Goal: Task Accomplishment & Management: Complete application form

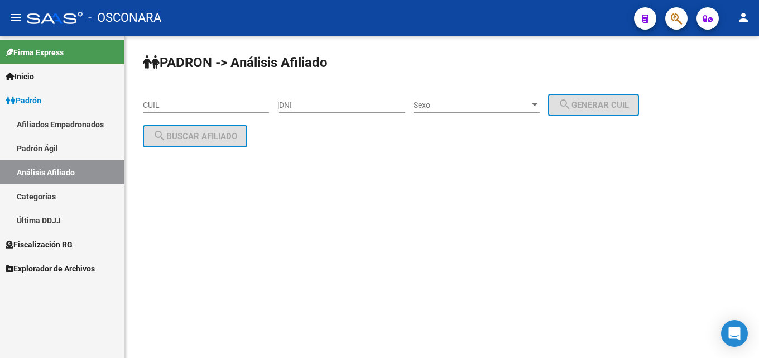
click at [30, 100] on span "Padrón" at bounding box center [24, 100] width 36 height 12
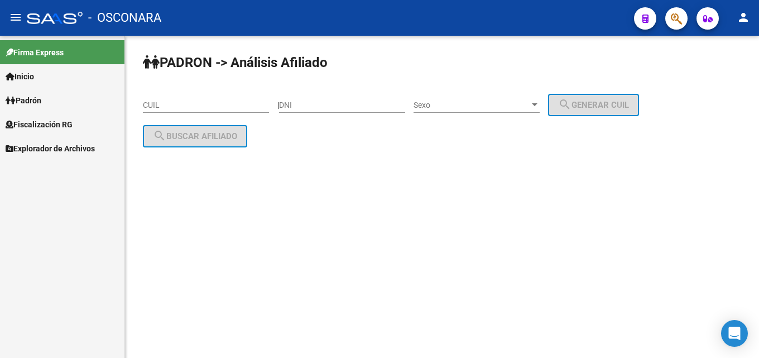
click at [27, 124] on span "Fiscalización RG" at bounding box center [39, 124] width 67 height 12
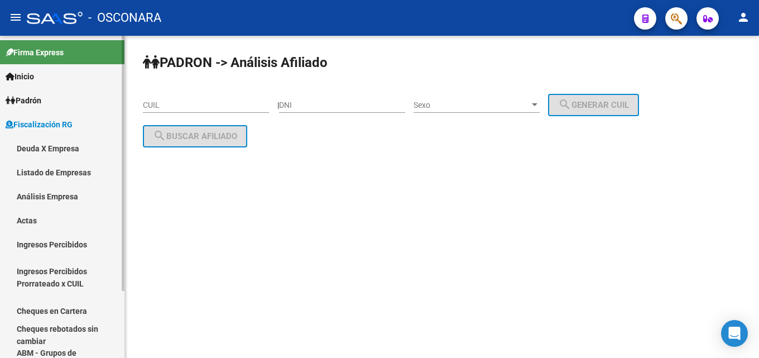
click at [40, 199] on link "Análisis Empresa" at bounding box center [62, 196] width 124 height 24
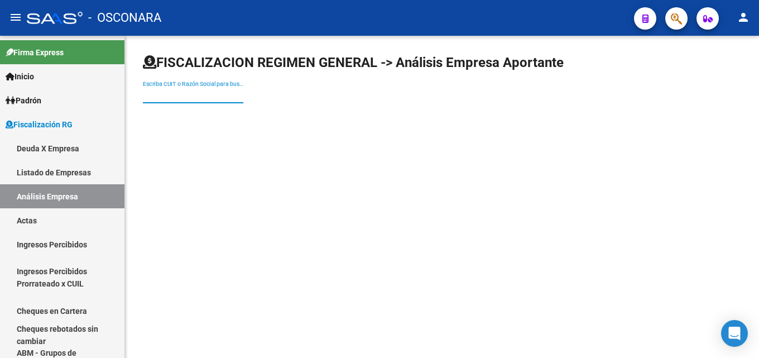
paste input "RIO CEBALLOS SRL"
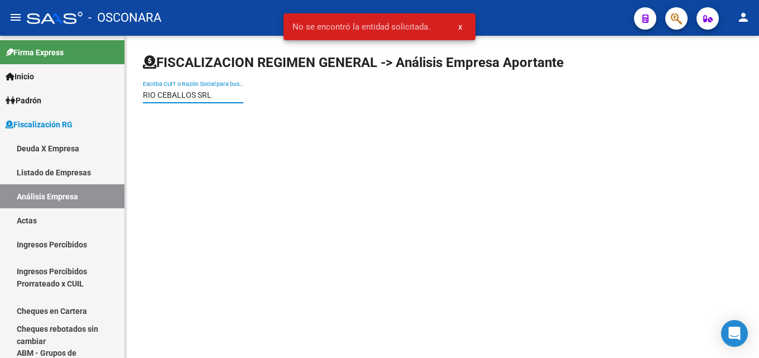
click at [229, 95] on input "RIO CEBALLOS SRL" at bounding box center [193, 94] width 100 height 9
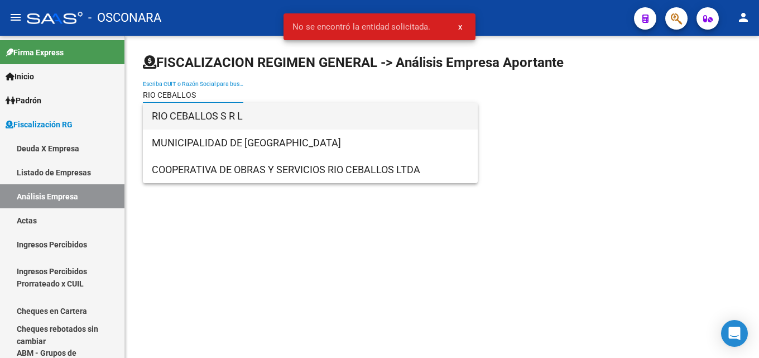
type input "RIO CEBALLOS"
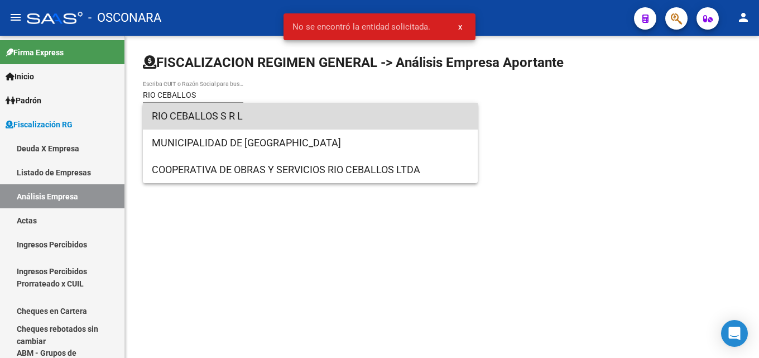
click at [183, 116] on span "RIO CEBALLOS S R L" at bounding box center [310, 116] width 317 height 27
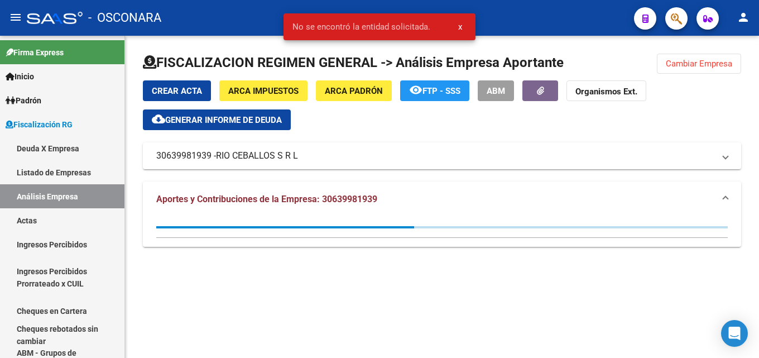
click at [219, 111] on button "cloud_download Generar informe de deuda" at bounding box center [217, 119] width 148 height 21
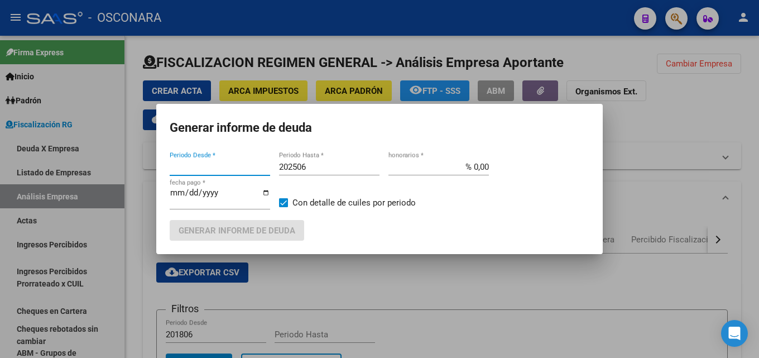
type input "202405"
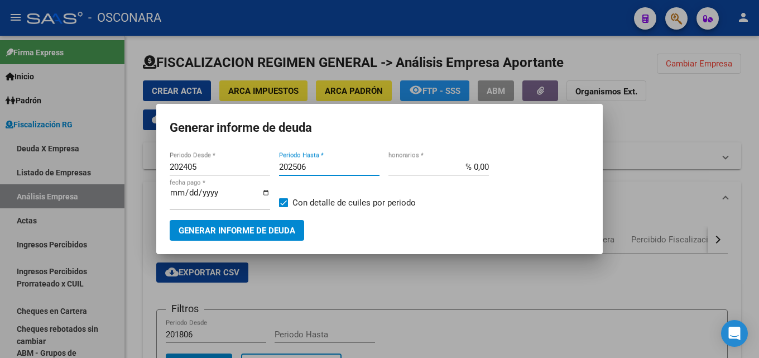
click at [310, 167] on input "202506" at bounding box center [329, 167] width 100 height 10
type input "202507"
drag, startPoint x: 470, startPoint y: 166, endPoint x: 688, endPoint y: 177, distance: 218.5
click at [630, 170] on div "Generar informe de deuda 202405 Periodo Desde * 202507 Periodo Hasta * % 0,00 h…" at bounding box center [379, 179] width 759 height 358
type input "% 15,00"
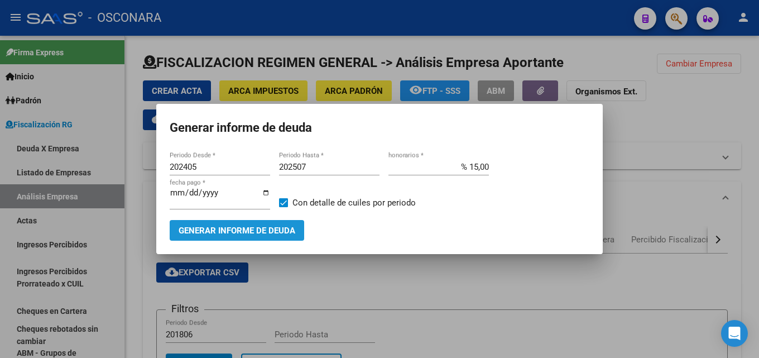
click at [203, 231] on span "Generar informe de deuda" at bounding box center [237, 230] width 117 height 10
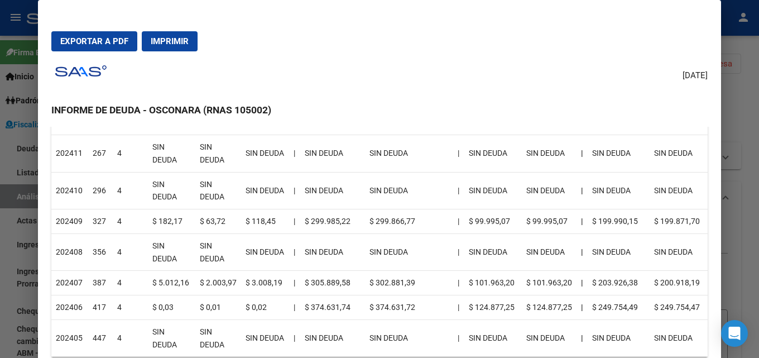
scroll to position [502, 0]
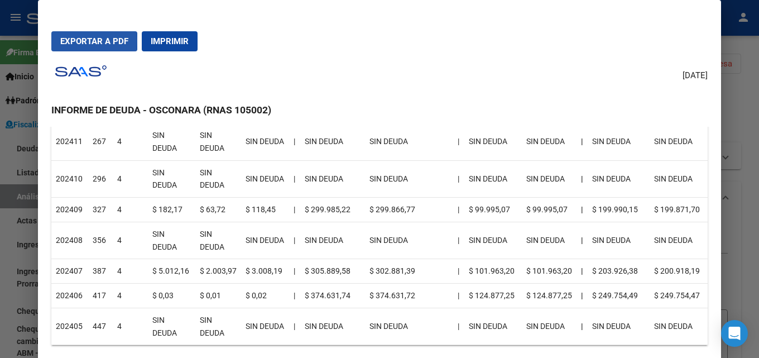
click at [59, 41] on button "Exportar a PDF" at bounding box center [94, 41] width 86 height 20
click at [742, 107] on div at bounding box center [379, 179] width 759 height 358
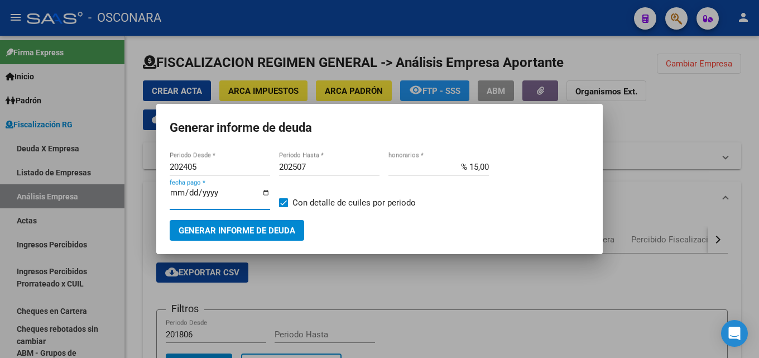
click at [176, 190] on input "[DATE]" at bounding box center [220, 197] width 100 height 18
click at [194, 193] on input "[DATE]" at bounding box center [220, 197] width 100 height 18
click at [171, 191] on input "[DATE]" at bounding box center [220, 197] width 100 height 18
click at [174, 191] on input "[DATE]" at bounding box center [220, 197] width 100 height 18
type input "[DATE]"
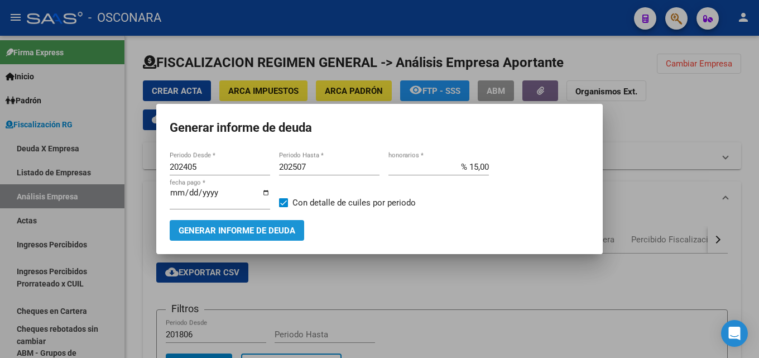
click at [207, 227] on span "Generar informe de deuda" at bounding box center [237, 230] width 117 height 10
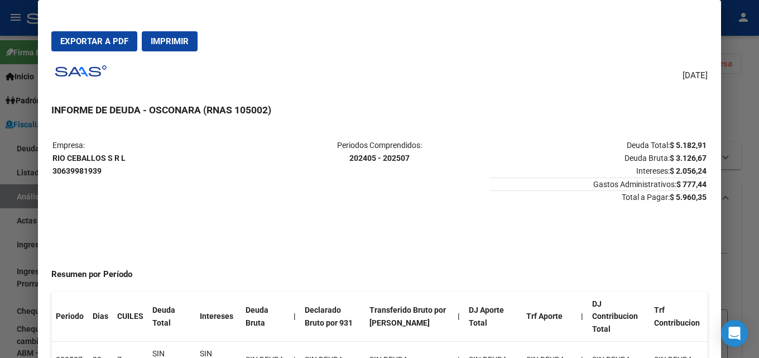
click at [734, 137] on div at bounding box center [379, 179] width 759 height 358
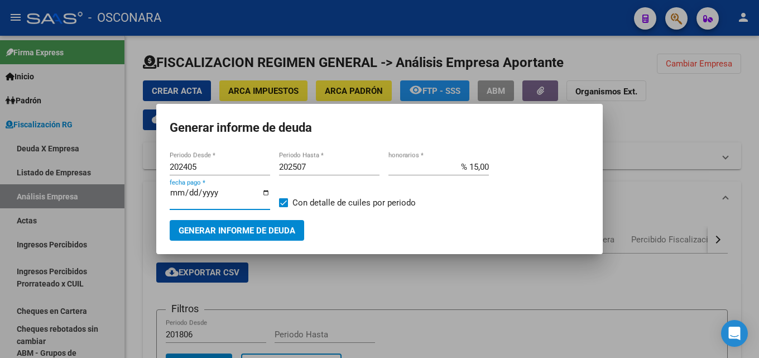
click at [173, 194] on input "[DATE]" at bounding box center [220, 197] width 100 height 18
type input "[DATE]"
click at [224, 232] on span "Generar informe de deuda" at bounding box center [237, 230] width 117 height 10
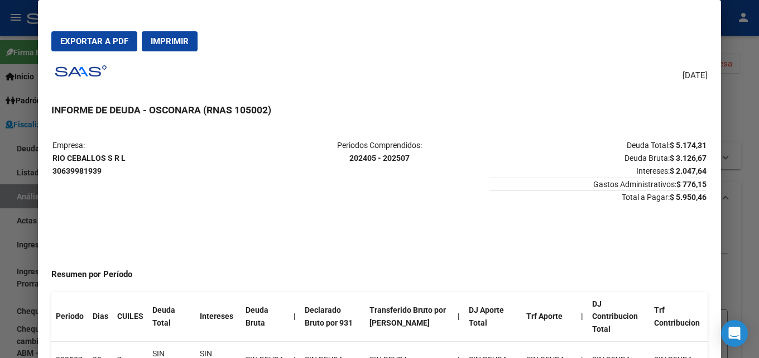
click at [750, 193] on div at bounding box center [379, 179] width 759 height 358
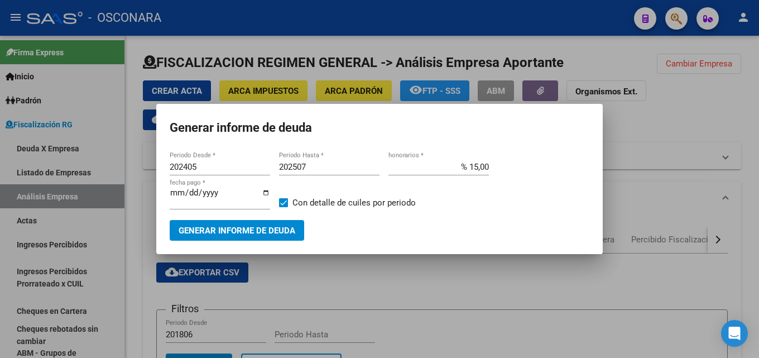
click at [750, 221] on div at bounding box center [379, 179] width 759 height 358
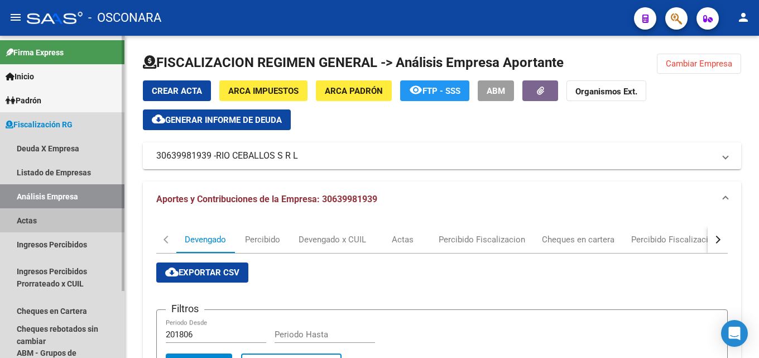
click at [29, 221] on link "Actas" at bounding box center [62, 220] width 124 height 24
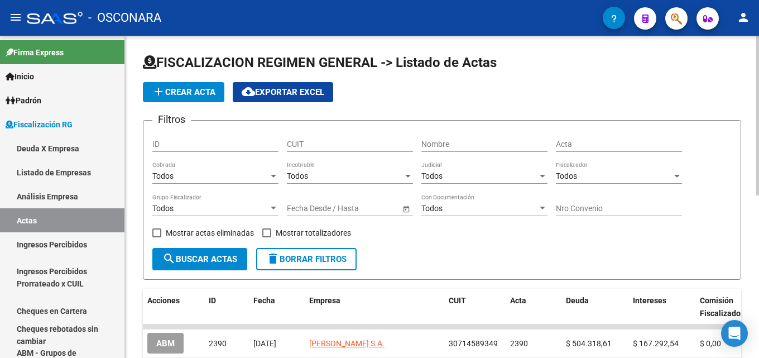
click at [214, 91] on span "add Crear Acta" at bounding box center [184, 92] width 64 height 10
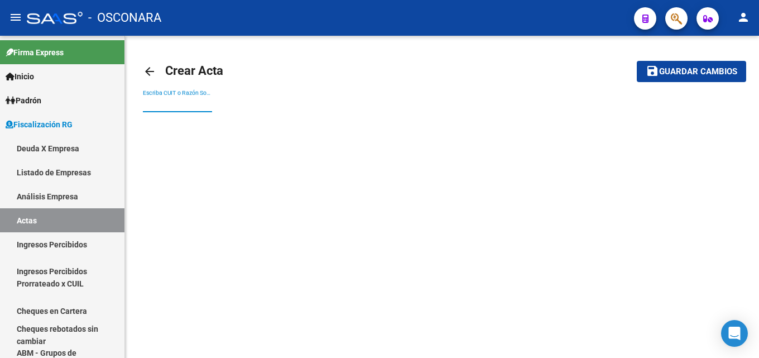
click at [195, 102] on input "Escriba CUIT o Razón Social para buscar" at bounding box center [177, 103] width 69 height 9
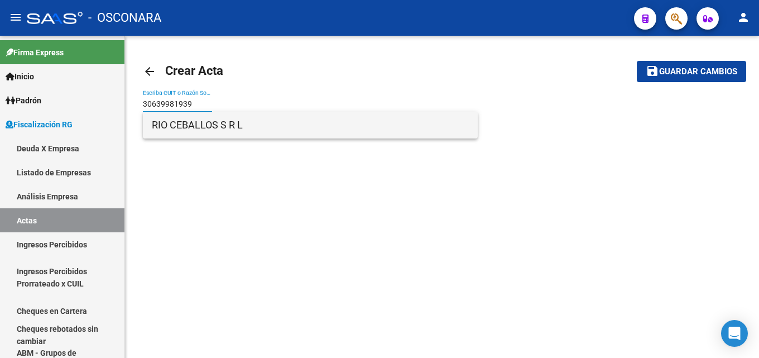
type input "30639981939"
click at [200, 123] on span "RIO CEBALLOS S R L" at bounding box center [310, 125] width 317 height 27
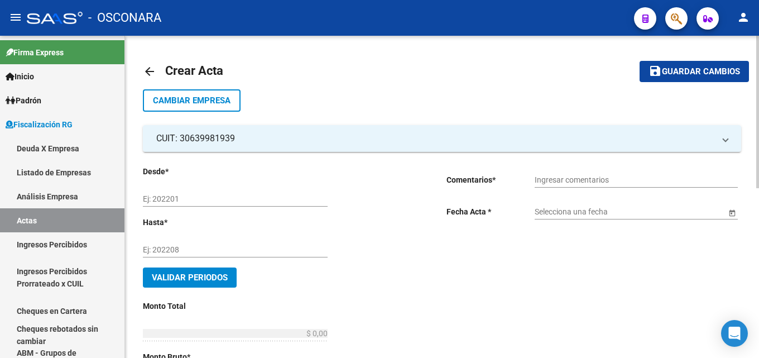
click at [194, 195] on input "Ej: 202201" at bounding box center [235, 198] width 185 height 9
type input "202407"
type input "202409"
click at [223, 280] on span "Validar Periodos" at bounding box center [190, 277] width 76 height 10
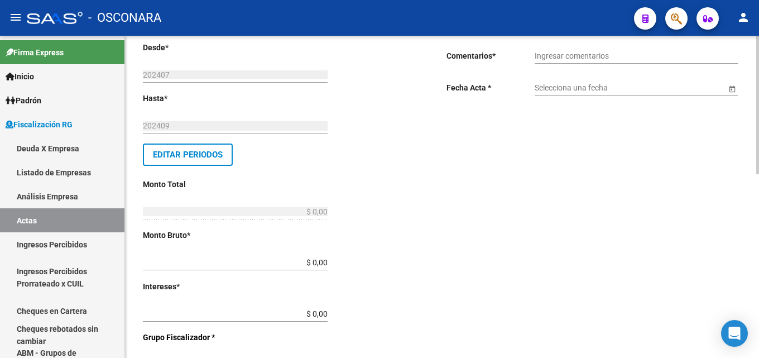
scroll to position [167, 0]
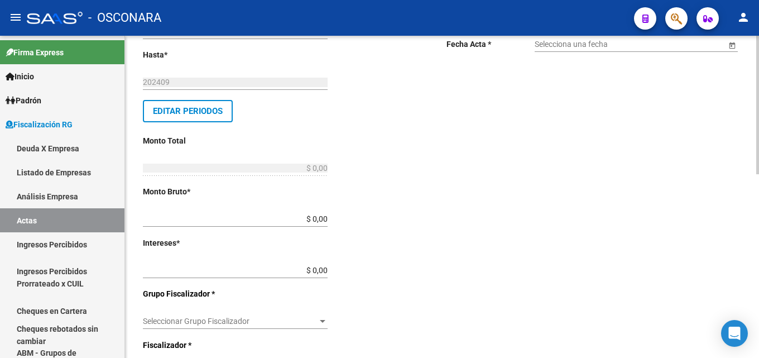
drag, startPoint x: 289, startPoint y: 217, endPoint x: 460, endPoint y: 214, distance: 170.8
click at [458, 214] on div "Desde * 202407 Ej: 202201 Hasta * 202409 Ej: 202208 Editar Periodos Monto Total…" at bounding box center [442, 287] width 598 height 607
type input "$ 3.126,67"
drag, startPoint x: 299, startPoint y: 267, endPoint x: 356, endPoint y: 266, distance: 57.5
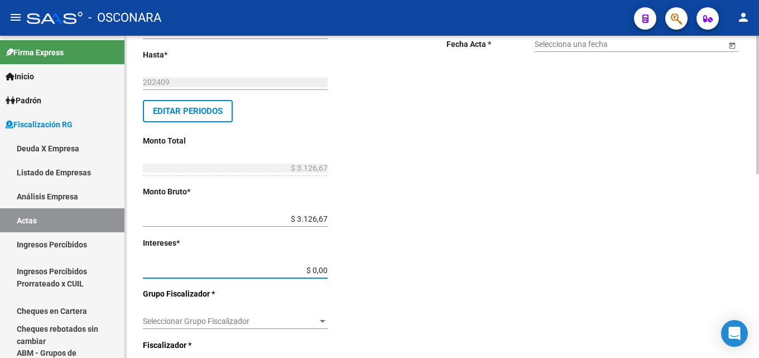
click at [356, 266] on div "Desde * 202407 Ej: 202201 Hasta * 202409 Ej: 202208 Editar Periodos Monto Total…" at bounding box center [277, 294] width 268 height 593
type input "$ 2.050,51"
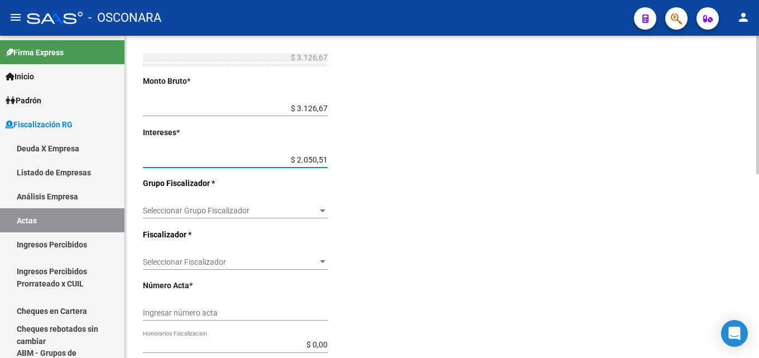
scroll to position [279, 0]
type input "$ 5.177,18"
click at [281, 209] on span "Seleccionar Grupo Fiscalizador" at bounding box center [230, 209] width 175 height 9
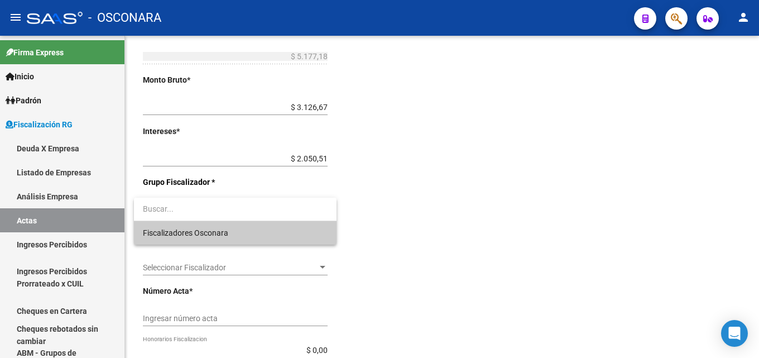
click at [241, 238] on span "Fiscalizadores Osconara" at bounding box center [235, 232] width 185 height 23
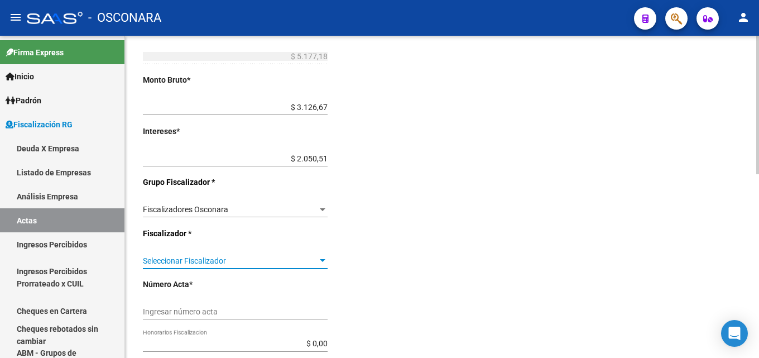
click at [238, 264] on span "Seleccionar Fiscalizador" at bounding box center [230, 260] width 175 height 9
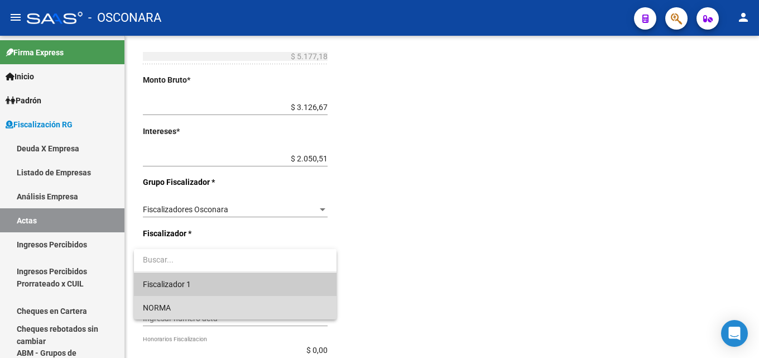
click at [224, 309] on span "NORMA" at bounding box center [235, 307] width 185 height 23
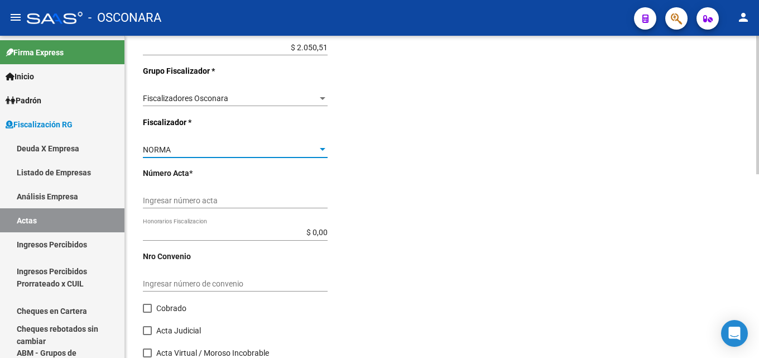
scroll to position [391, 0]
click at [195, 193] on div "Ingresar número acta" at bounding box center [235, 196] width 185 height 22
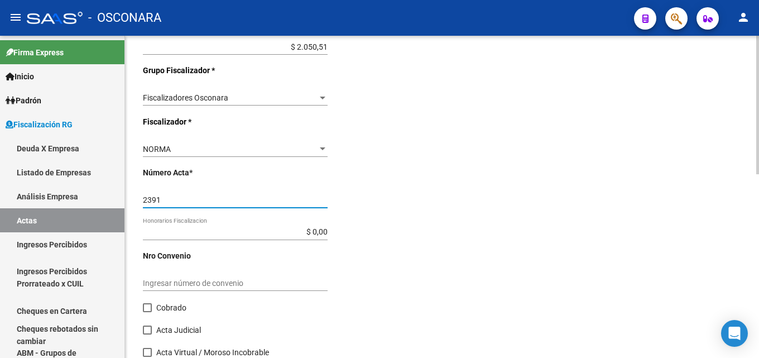
type input "2391"
drag, startPoint x: 292, startPoint y: 232, endPoint x: 416, endPoint y: 232, distance: 123.3
click at [416, 232] on div "Desde * 202407 Ej: 202201 Hasta * 202409 Ej: 202208 Editar Periodos Monto Total…" at bounding box center [290, 71] width 295 height 593
type input "$ 776,58"
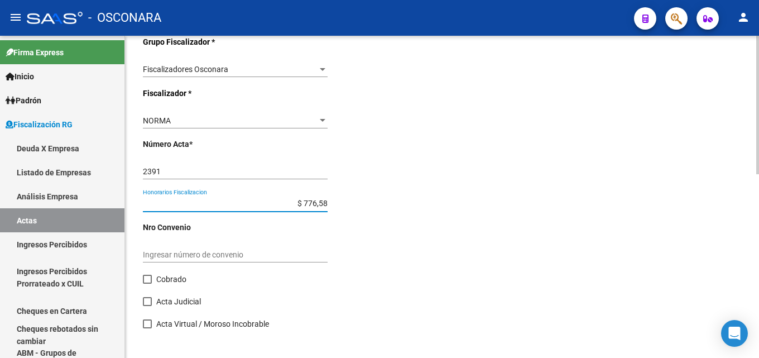
scroll to position [428, 0]
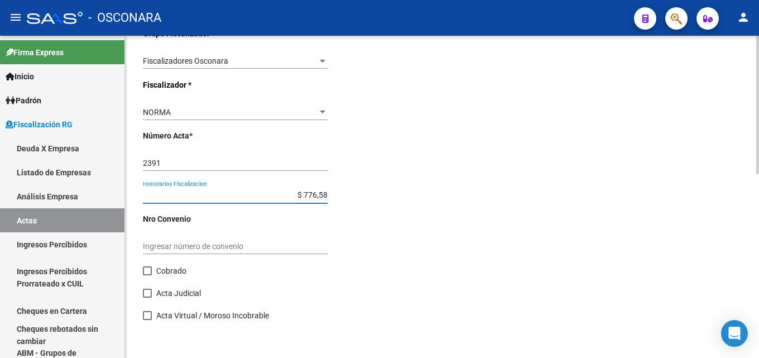
type input "$ 5.953,76"
click at [146, 269] on span at bounding box center [147, 270] width 9 height 9
click at [147, 275] on input "Cobrado" at bounding box center [147, 275] width 1 height 1
checkbox input "true"
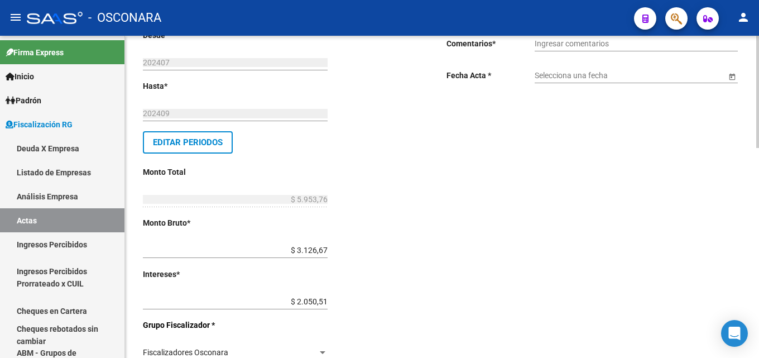
scroll to position [148, 0]
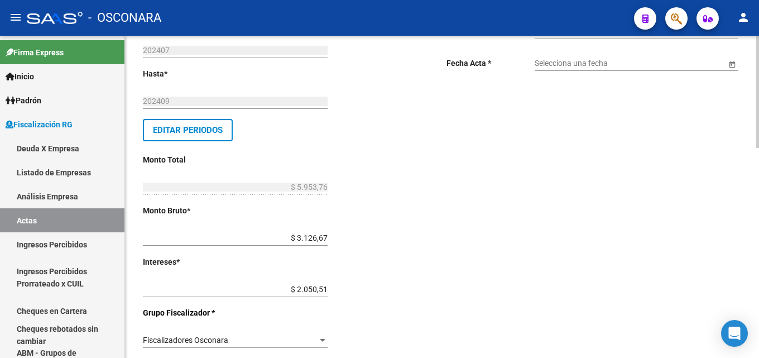
click at [329, 286] on div "Desde * 202407 Ej: 202201 Hasta * 202409 Ej: 202208 Editar Periodos Monto Total…" at bounding box center [277, 313] width 268 height 593
click at [325, 287] on input "$ 2.050,51" at bounding box center [235, 289] width 185 height 9
type input "$ 2.050,50"
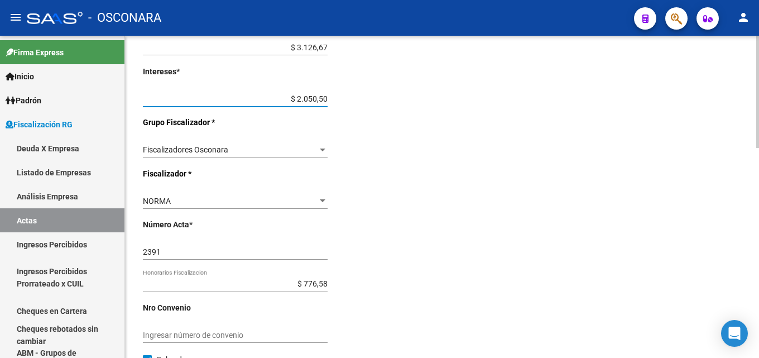
scroll to position [260, 0]
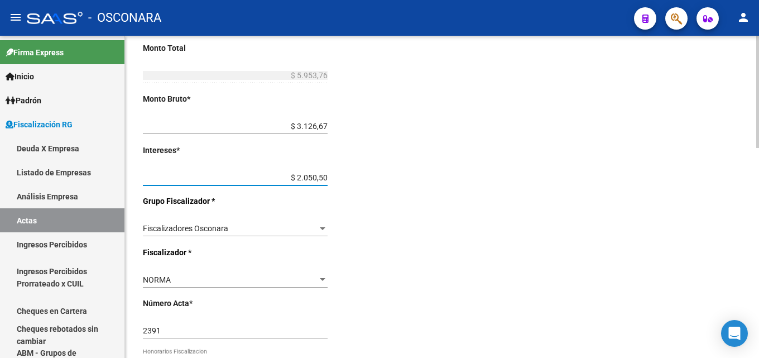
type input "$ 5.953,75"
click at [271, 115] on div "$ 3.126,67 Ingresar monto bruto" at bounding box center [235, 123] width 185 height 22
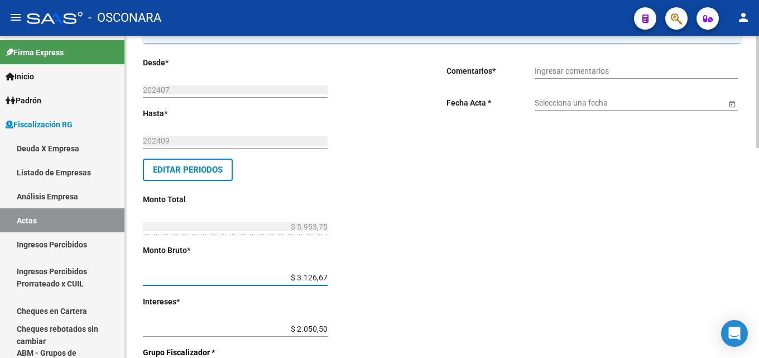
scroll to position [0, 0]
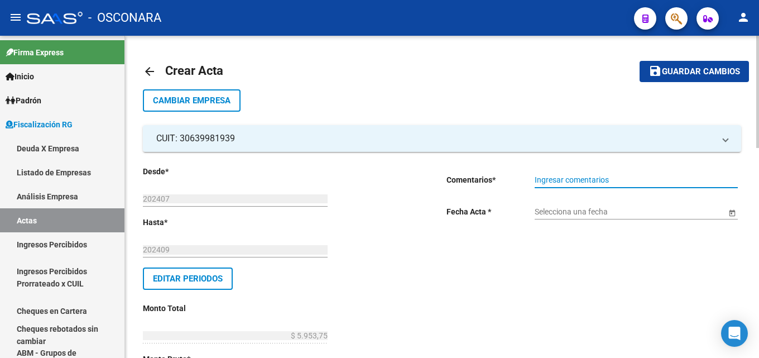
click at [559, 177] on input "Ingresar comentarios" at bounding box center [636, 179] width 203 height 9
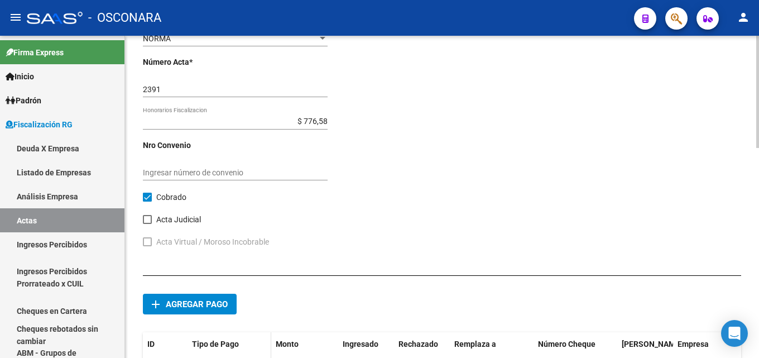
scroll to position [603, 0]
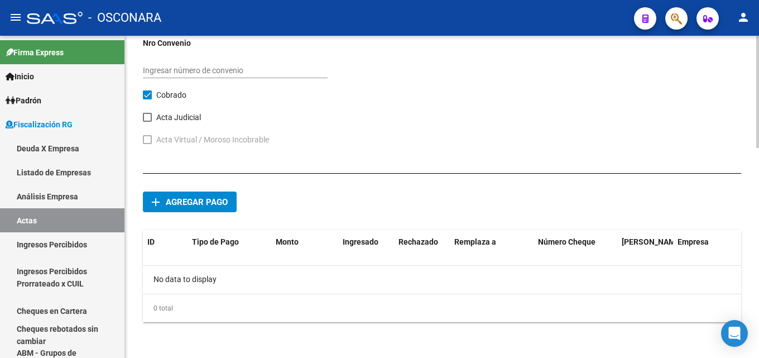
click at [196, 205] on span "Agregar pago" at bounding box center [197, 202] width 62 height 10
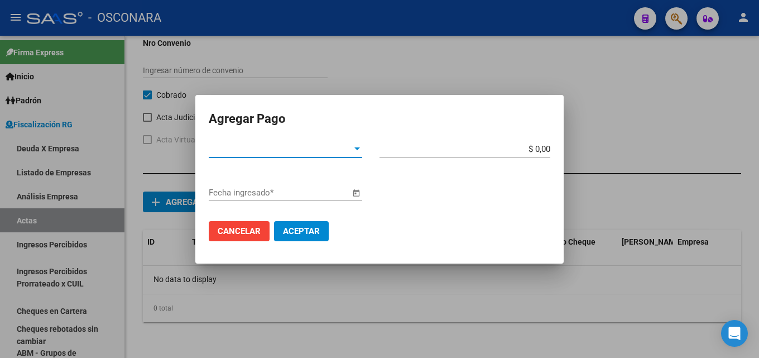
click at [241, 151] on span "Tipo de Pago *" at bounding box center [280, 149] width 143 height 10
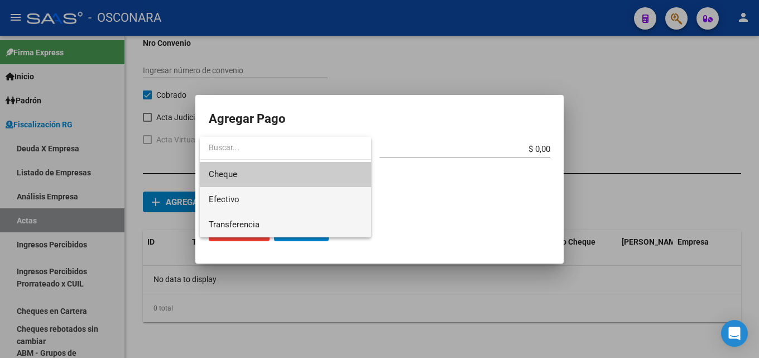
drag, startPoint x: 236, startPoint y: 210, endPoint x: 237, endPoint y: 223, distance: 12.9
click at [238, 227] on div "Cheque Efectivo Transferencia" at bounding box center [285, 187] width 171 height 100
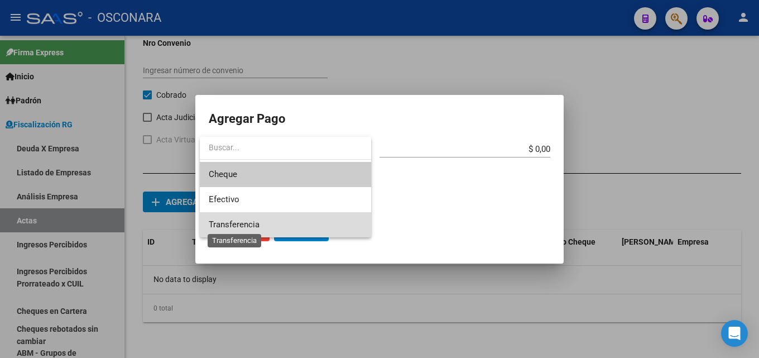
click at [237, 223] on span "Transferencia" at bounding box center [234, 224] width 51 height 10
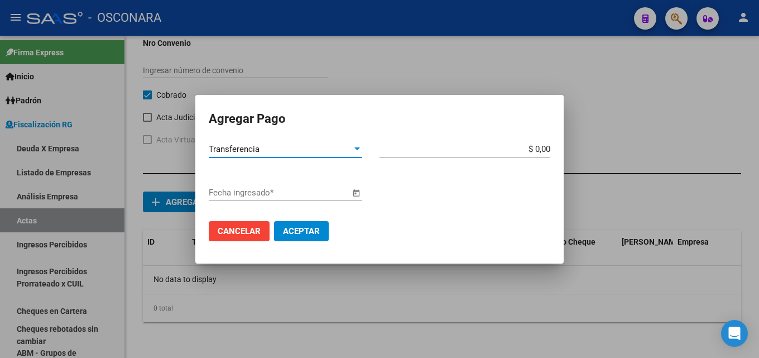
drag, startPoint x: 525, startPoint y: 150, endPoint x: 700, endPoint y: 143, distance: 175.9
click at [661, 138] on div "Agregar Pago Transferencia Tipo de Pago * $ 0,00 Monto bruto * Fecha ingresado …" at bounding box center [379, 179] width 759 height 358
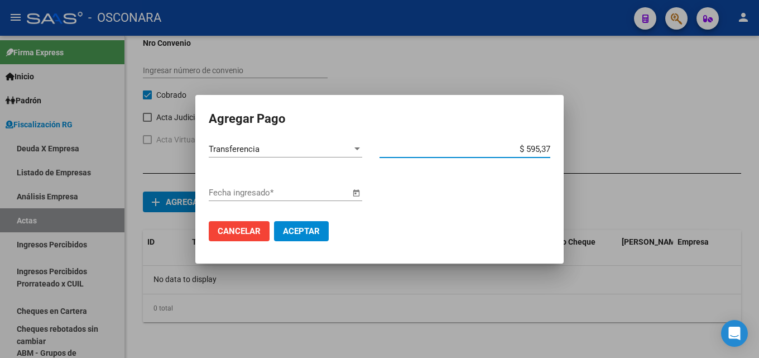
type input "$ 5.953,75"
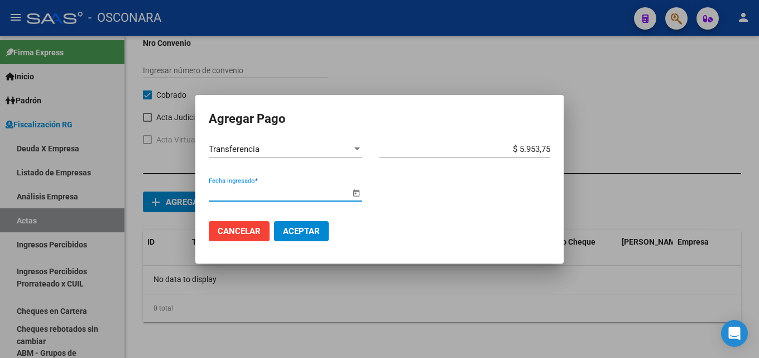
click at [229, 196] on input "Fecha ingresado *" at bounding box center [279, 193] width 141 height 10
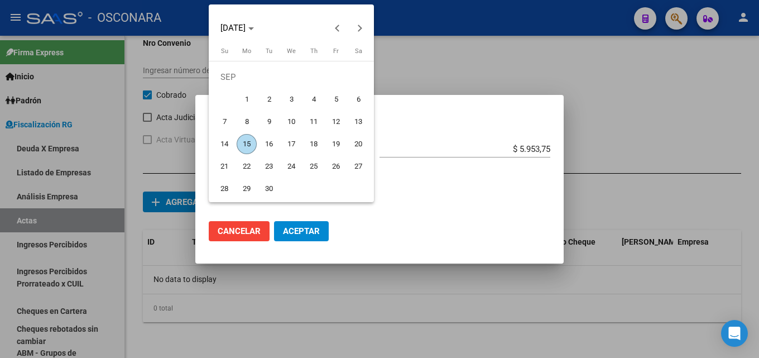
click at [337, 122] on span "12" at bounding box center [336, 122] width 20 height 20
type input "[DATE]"
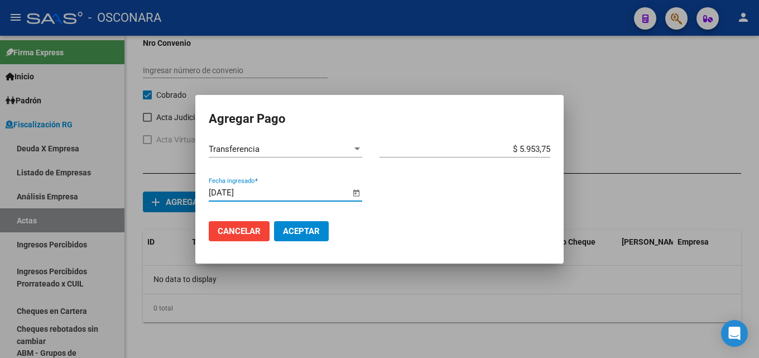
click at [300, 229] on span "Aceptar" at bounding box center [301, 231] width 37 height 10
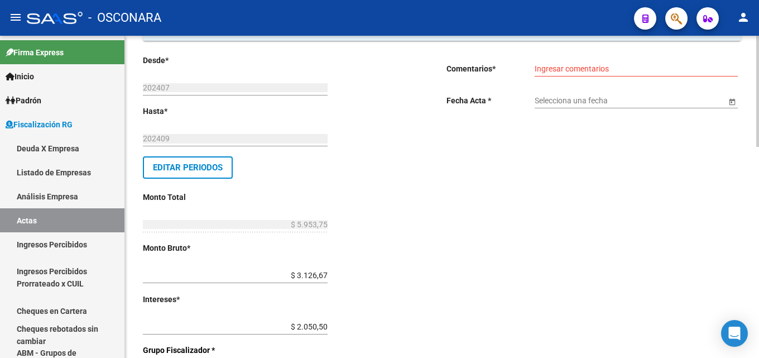
scroll to position [0, 0]
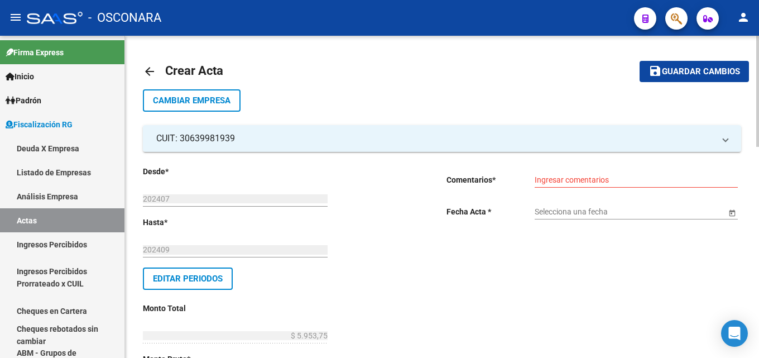
click at [579, 171] on div "Ingresar comentarios" at bounding box center [636, 176] width 203 height 22
type input "COBRANZA NORMA TISORIERO"
click at [550, 213] on input "Selecciona una fecha" at bounding box center [630, 211] width 191 height 9
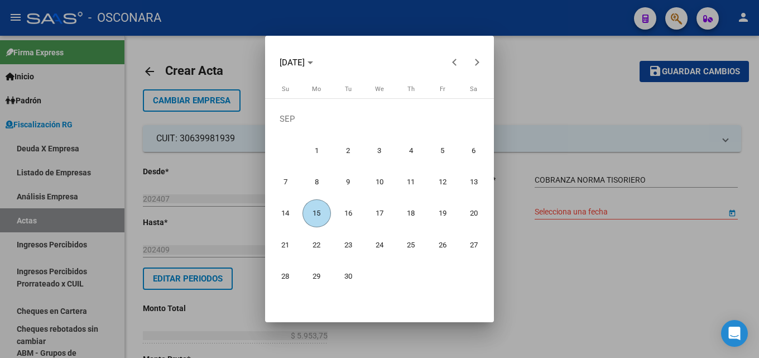
click at [323, 213] on span "15" at bounding box center [316, 213] width 28 height 28
type input "[DATE]"
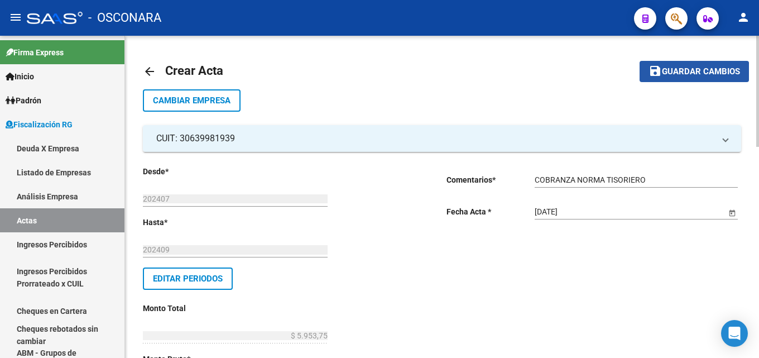
click at [662, 78] on button "save Guardar cambios" at bounding box center [694, 71] width 109 height 21
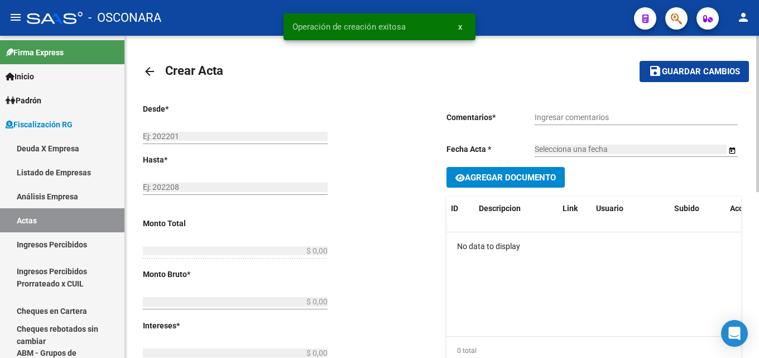
type input "202407"
type input "202409"
type input "$ 5.953,75"
type input "$ 3.126,67"
type input "$ 2.050,50"
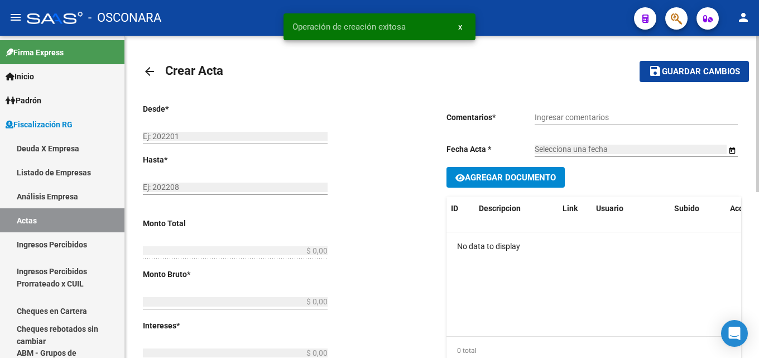
type input "2391"
type input "$ 776,58"
checkbox input "true"
type input "COBRANZA NORMA TISORIERO"
type input "[DATE]"
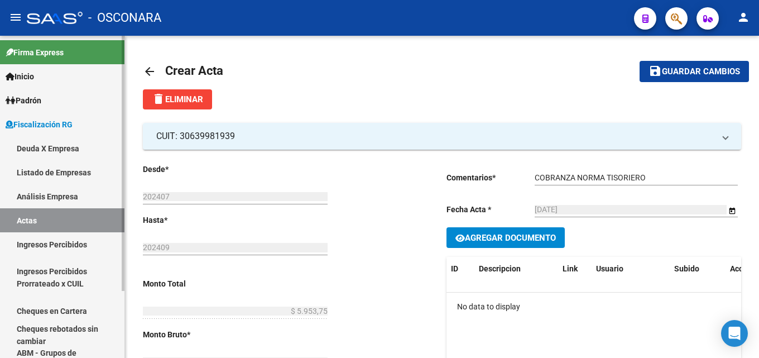
click at [31, 123] on span "Fiscalización RG" at bounding box center [39, 124] width 67 height 12
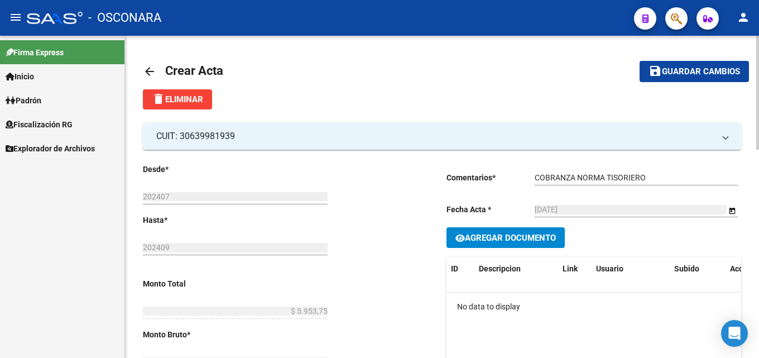
click at [147, 68] on mat-icon "arrow_back" at bounding box center [149, 71] width 13 height 13
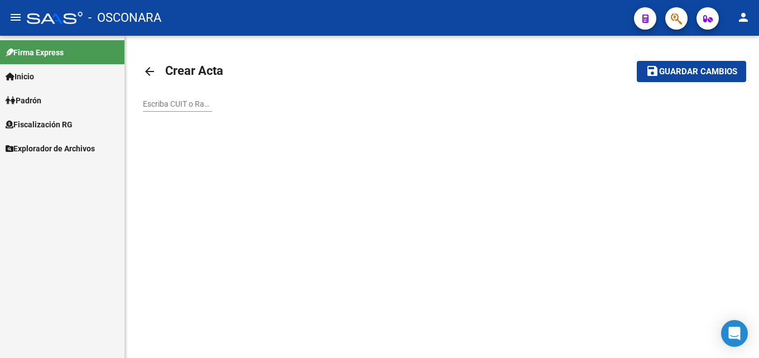
click at [179, 102] on input "Escriba CUIT o Razón Social para buscar" at bounding box center [177, 103] width 69 height 9
click at [37, 119] on span "Fiscalización RG" at bounding box center [39, 124] width 67 height 12
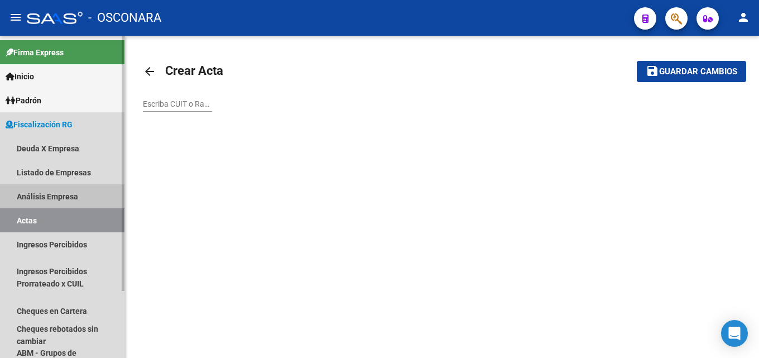
click at [27, 186] on link "Análisis Empresa" at bounding box center [62, 196] width 124 height 24
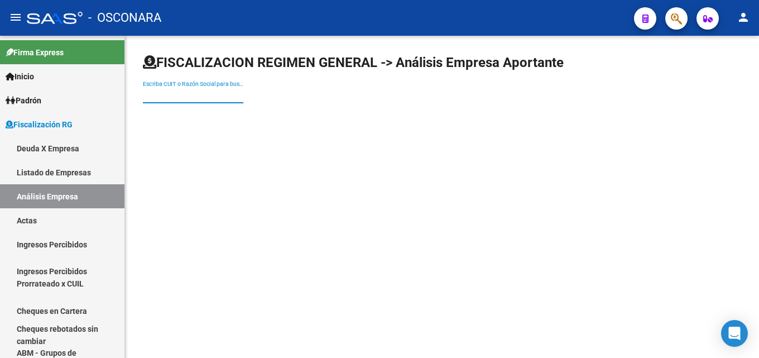
click at [170, 97] on input "Escriba CUIT o Razón Social para buscar" at bounding box center [193, 94] width 100 height 9
type input "santa irene"
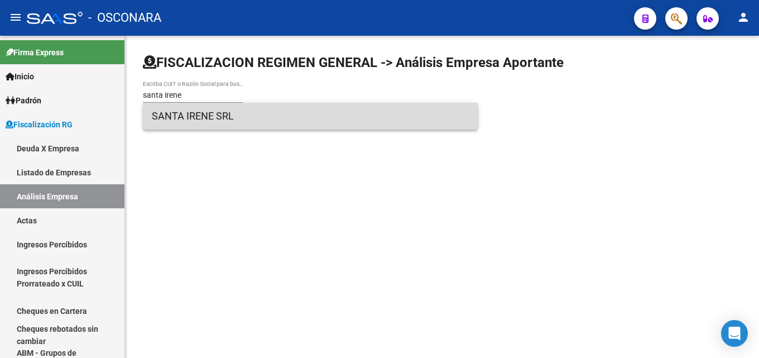
click at [194, 121] on span "SANTA IRENE SRL" at bounding box center [310, 116] width 317 height 27
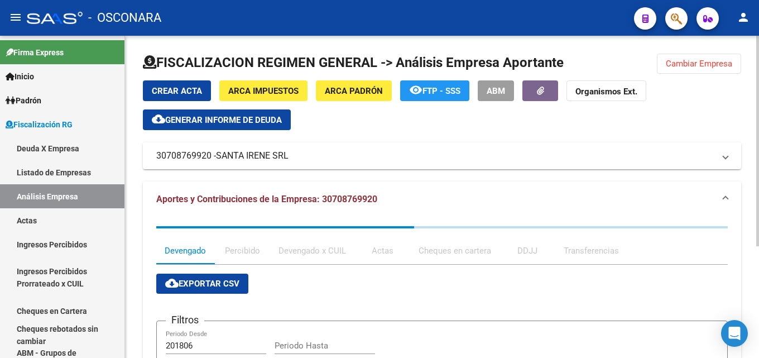
click at [243, 120] on span "Generar informe de deuda" at bounding box center [223, 120] width 117 height 10
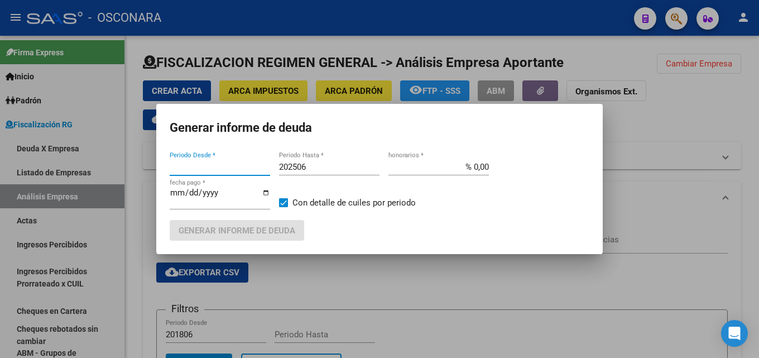
type input "202410"
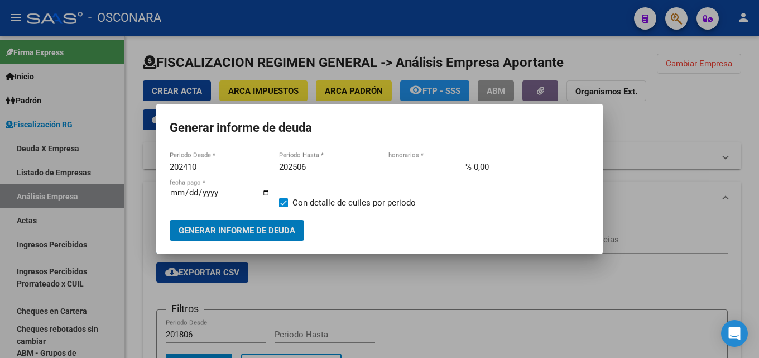
click at [320, 170] on input "202506" at bounding box center [329, 167] width 100 height 10
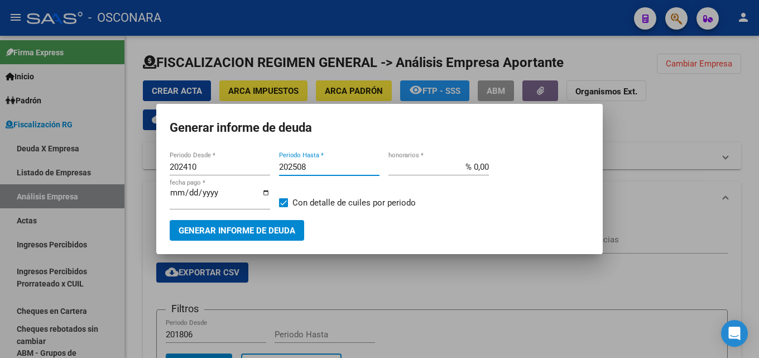
type input "202508"
drag, startPoint x: 455, startPoint y: 171, endPoint x: 545, endPoint y: 170, distance: 90.4
click at [545, 170] on div "202410 Periodo Desde * 202508 Periodo Hasta * % 0,00 honorarios * [DATE] fecha …" at bounding box center [380, 189] width 420 height 61
type input "% 15,00"
drag, startPoint x: 225, startPoint y: 193, endPoint x: 163, endPoint y: 190, distance: 62.0
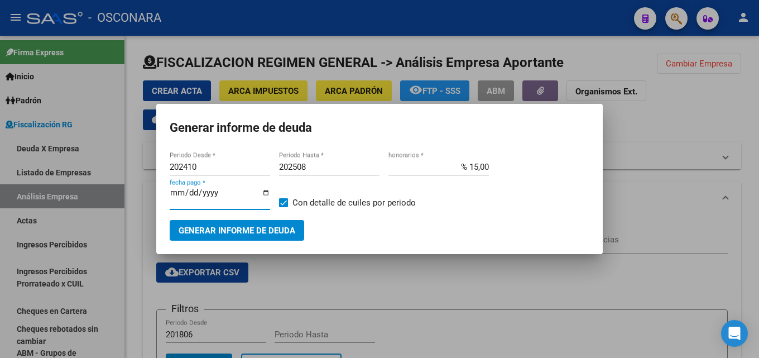
click at [163, 190] on mat-dialog-content "202410 Periodo Desde * 202508 Periodo Hasta * % 15,00 honorarios * [DATE] fecha…" at bounding box center [379, 195] width 446 height 91
type input "[DATE]"
click at [273, 228] on span "Generar informe de deuda" at bounding box center [237, 230] width 117 height 10
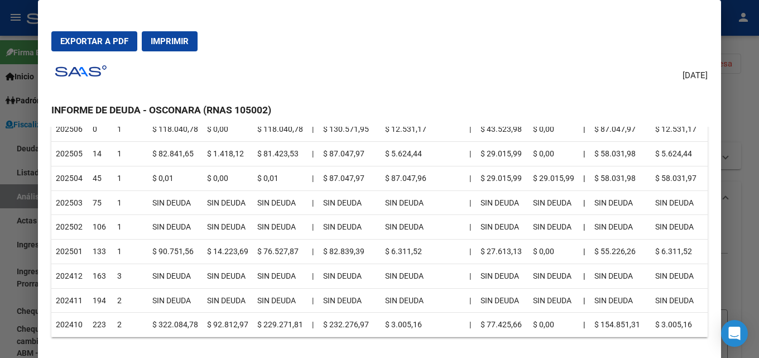
scroll to position [279, 0]
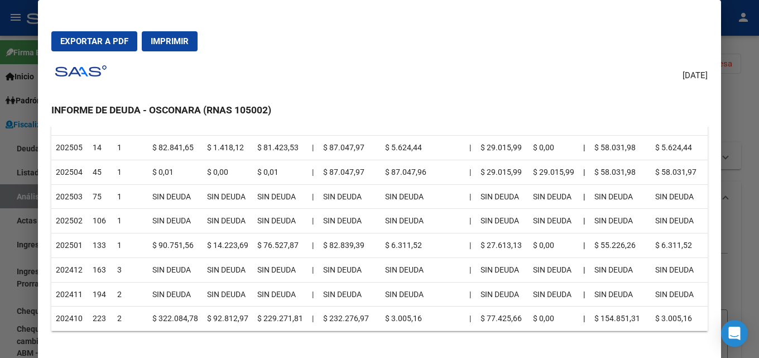
click at [750, 170] on div at bounding box center [379, 179] width 759 height 358
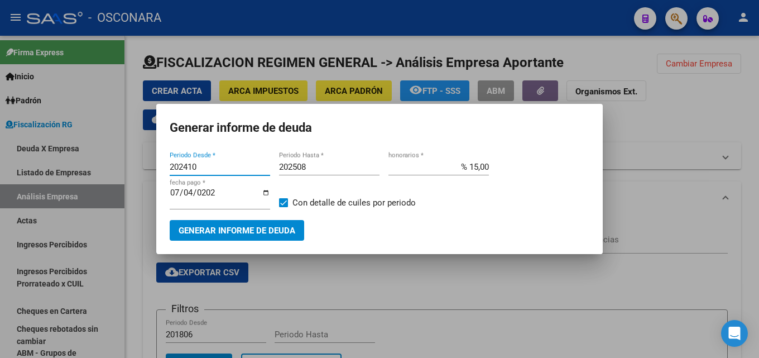
drag, startPoint x: 220, startPoint y: 170, endPoint x: 0, endPoint y: 155, distance: 220.5
click at [0, 155] on div "Generar informe de deuda 202410 Periodo Desde * 202508 Periodo Hasta * % 15,00 …" at bounding box center [379, 179] width 759 height 358
click at [222, 225] on span "Generar informe de deuda" at bounding box center [237, 230] width 117 height 10
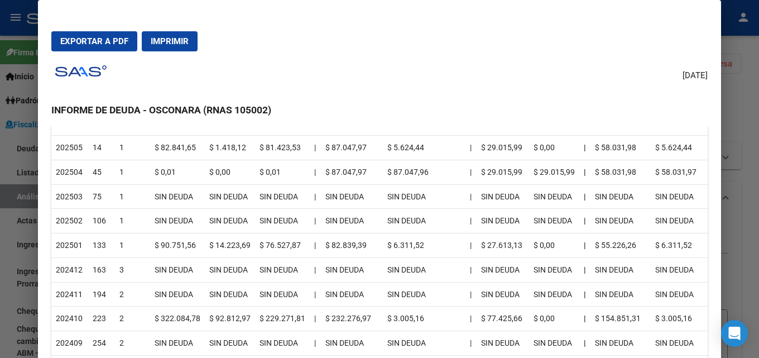
click at [750, 192] on div at bounding box center [379, 179] width 759 height 358
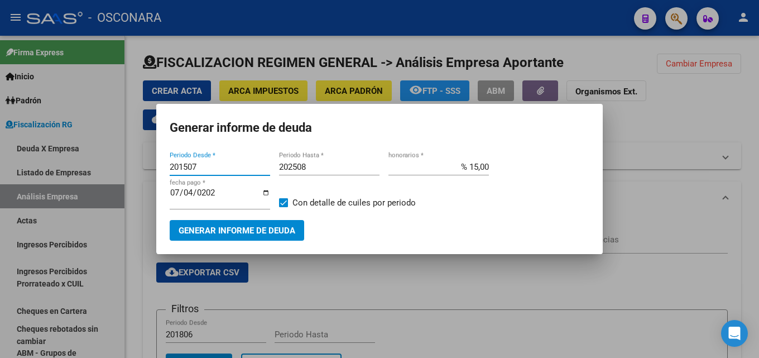
drag, startPoint x: 223, startPoint y: 167, endPoint x: 102, endPoint y: 151, distance: 122.3
click at [0, 162] on div "Generar informe de deuda 201507 Periodo Desde * 202508 Periodo Hasta * % 15,00 …" at bounding box center [379, 179] width 759 height 358
type input "202410"
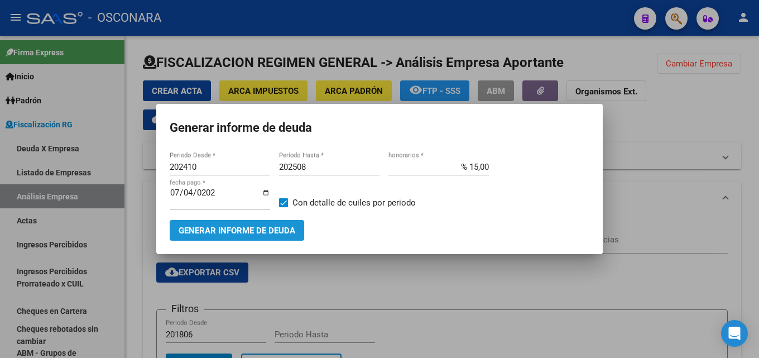
click at [195, 234] on span "Generar informe de deuda" at bounding box center [237, 230] width 117 height 10
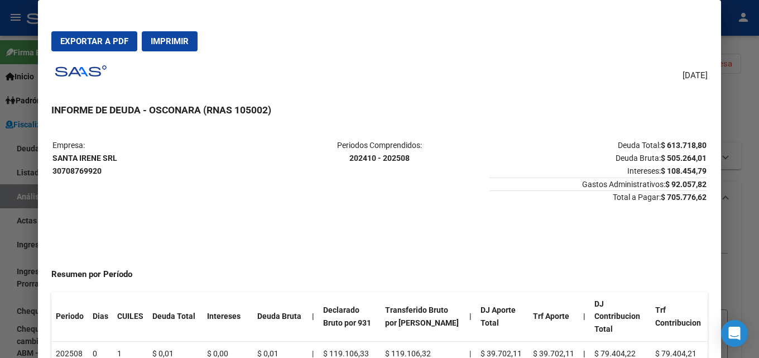
click at [75, 47] on button "Exportar a PDF" at bounding box center [94, 41] width 86 height 20
click at [750, 96] on div at bounding box center [379, 179] width 759 height 358
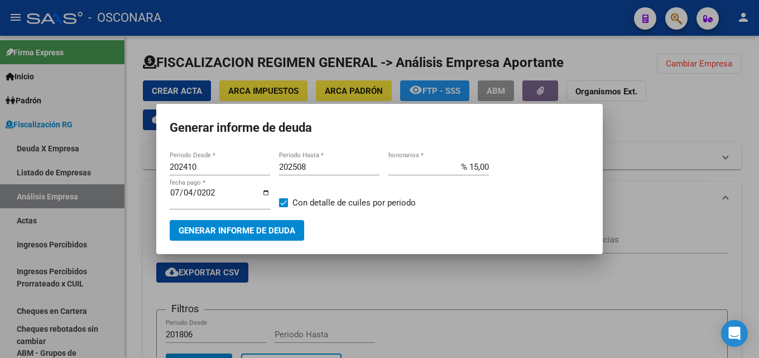
click at [694, 217] on div at bounding box center [379, 179] width 759 height 358
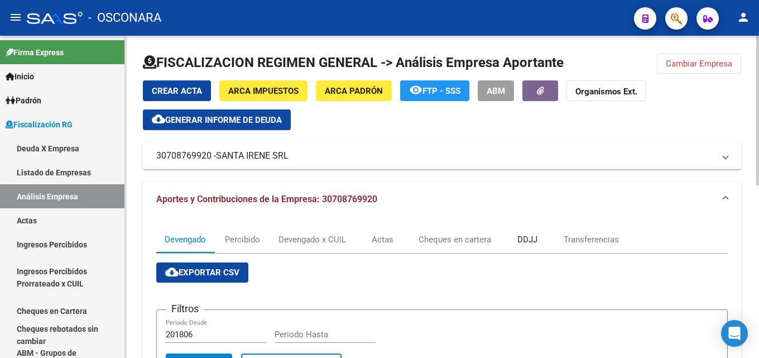
click at [532, 240] on div "DDJJ" at bounding box center [527, 239] width 20 height 12
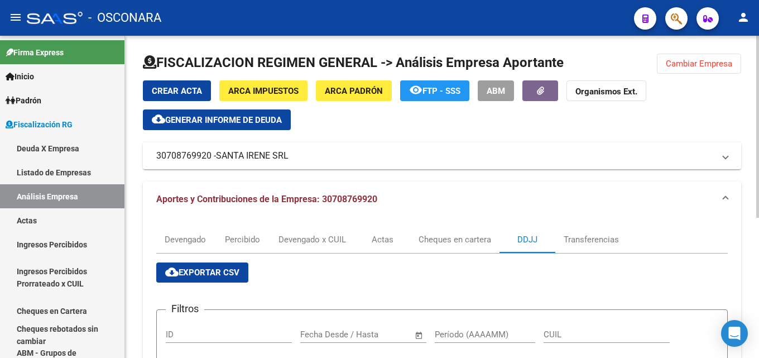
click at [203, 271] on span "cloud_download Exportar CSV" at bounding box center [202, 272] width 74 height 10
